Goal: Information Seeking & Learning: Learn about a topic

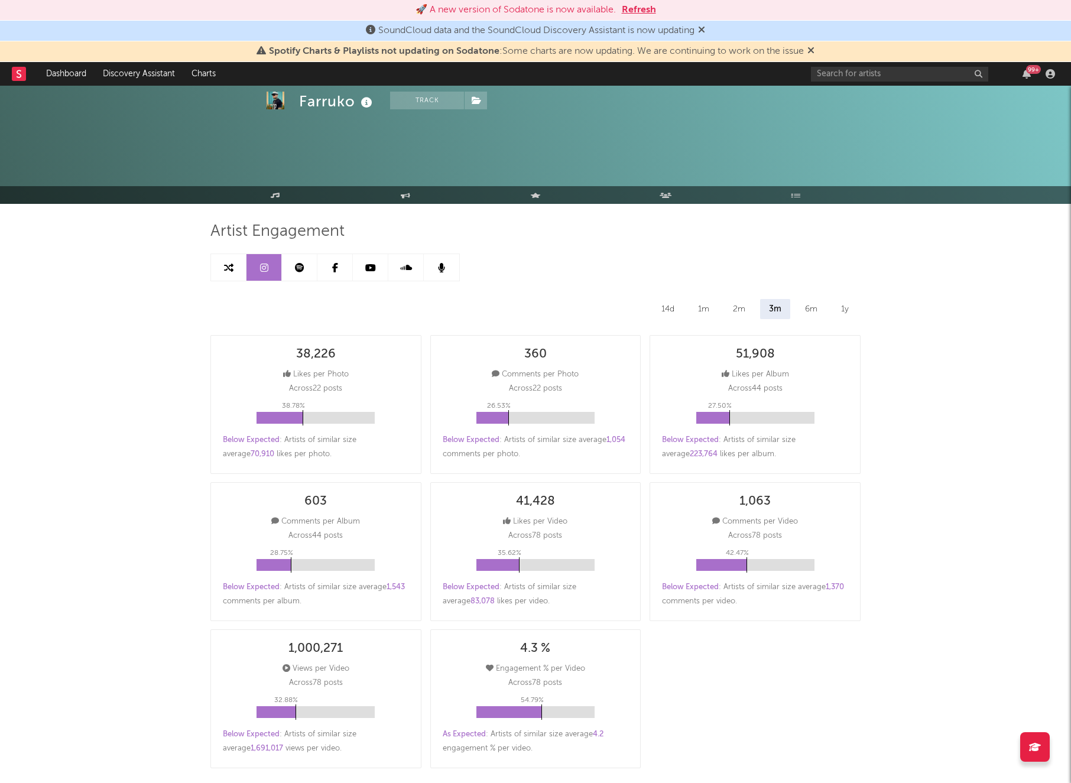
select select "6m"
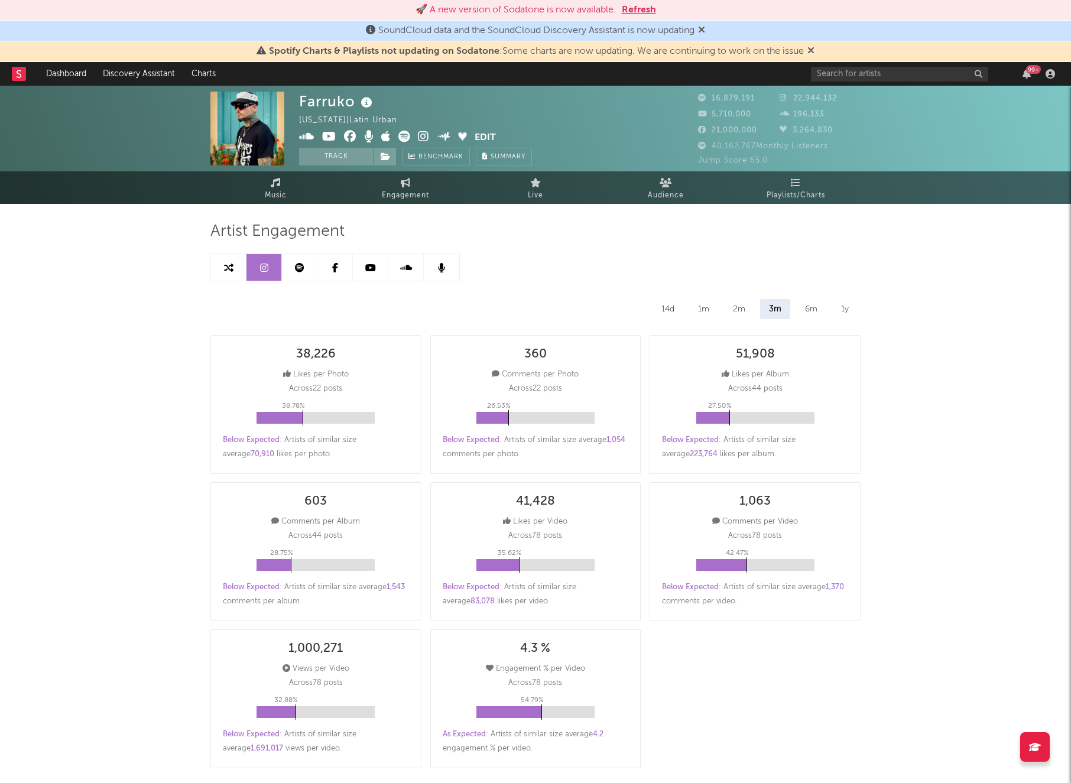
click at [300, 265] on icon at bounding box center [299, 267] width 9 height 9
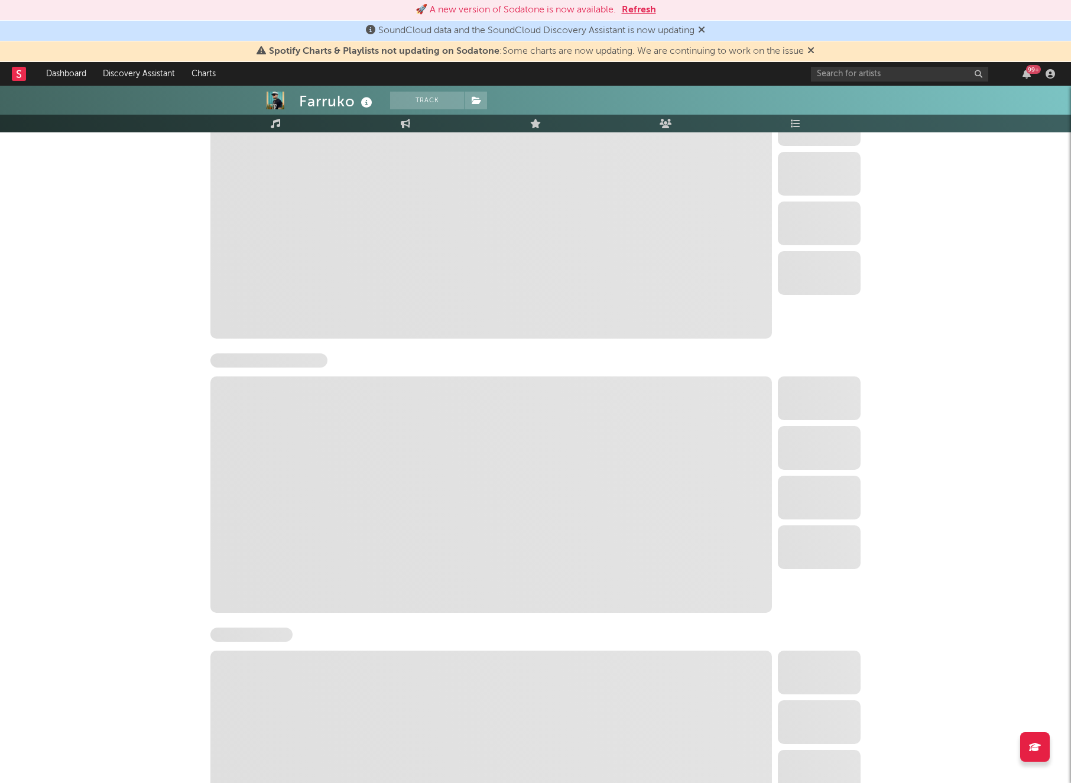
select select "6m"
select select "1w"
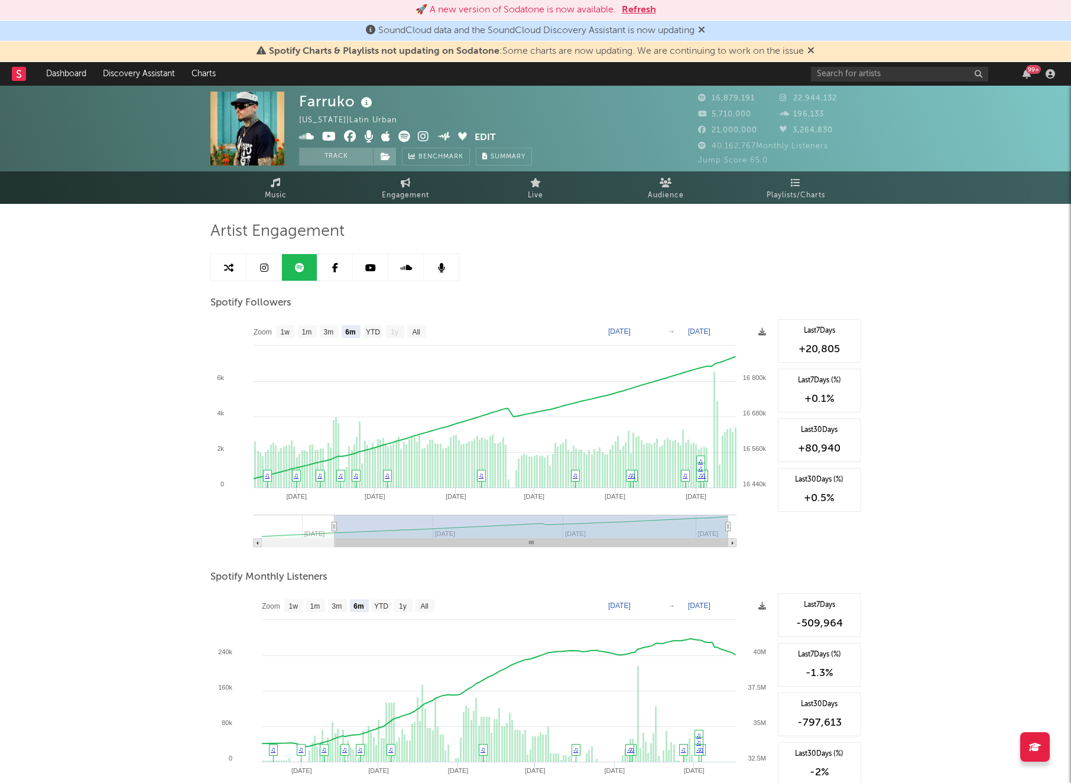
click at [264, 271] on icon at bounding box center [264, 267] width 8 height 9
select select "6m"
